Goal: Task Accomplishment & Management: Use online tool/utility

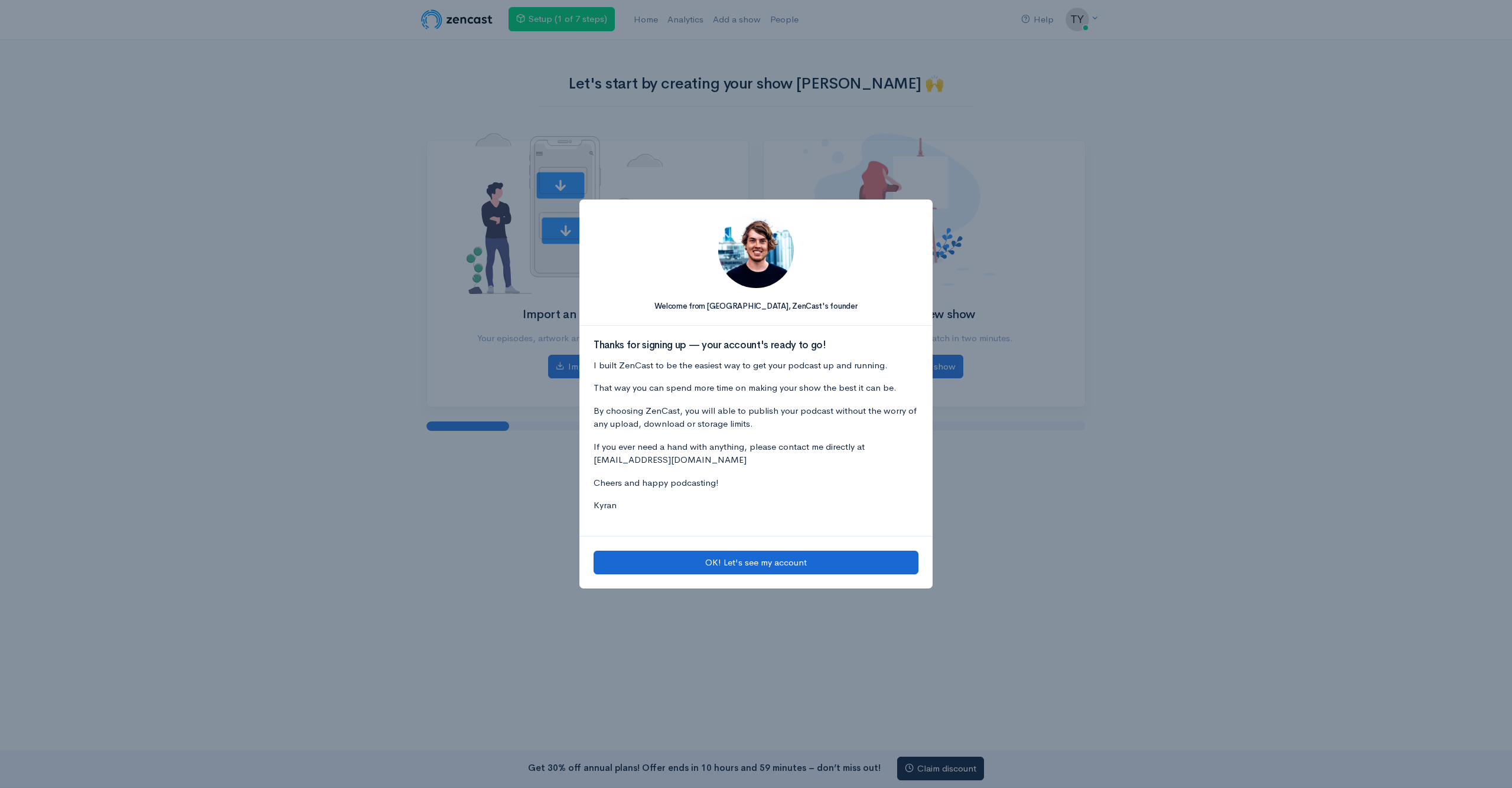
click at [778, 557] on button "OK! Let's see my account" at bounding box center [756, 563] width 325 height 24
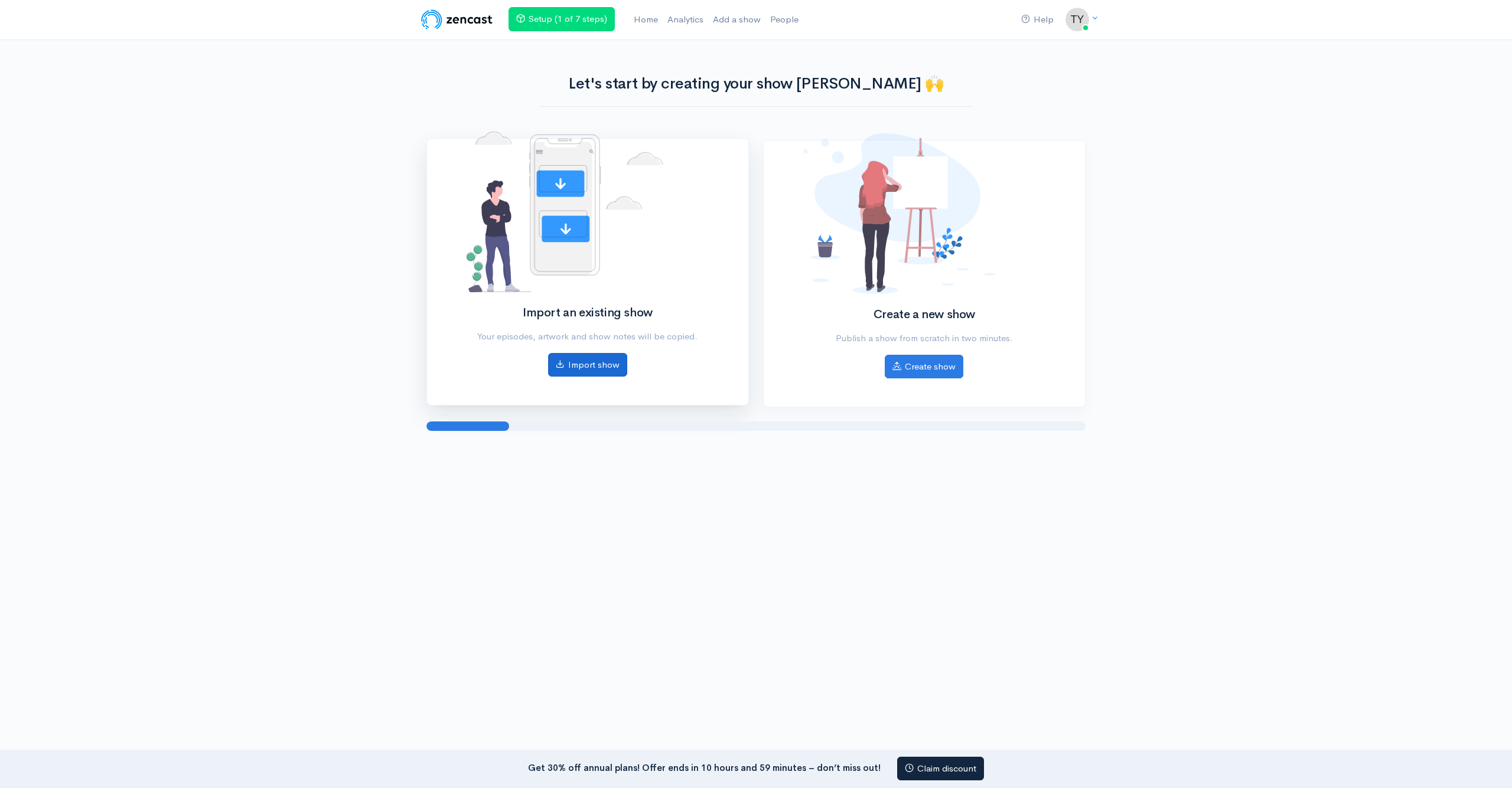
click at [586, 365] on link "Import show" at bounding box center [587, 365] width 79 height 24
